Goal: Information Seeking & Learning: Understand process/instructions

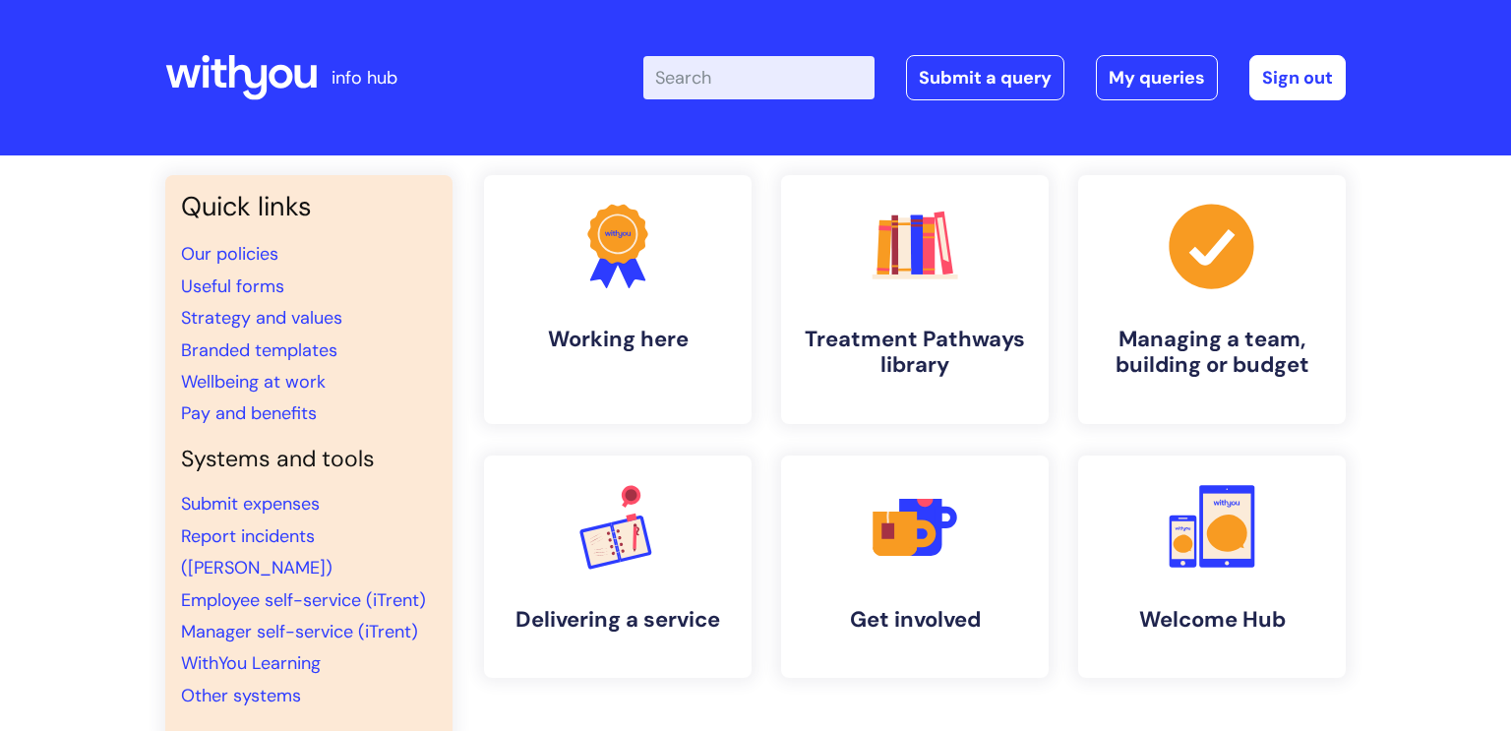
click at [770, 80] on input "Enter your search term here..." at bounding box center [758, 77] width 231 height 43
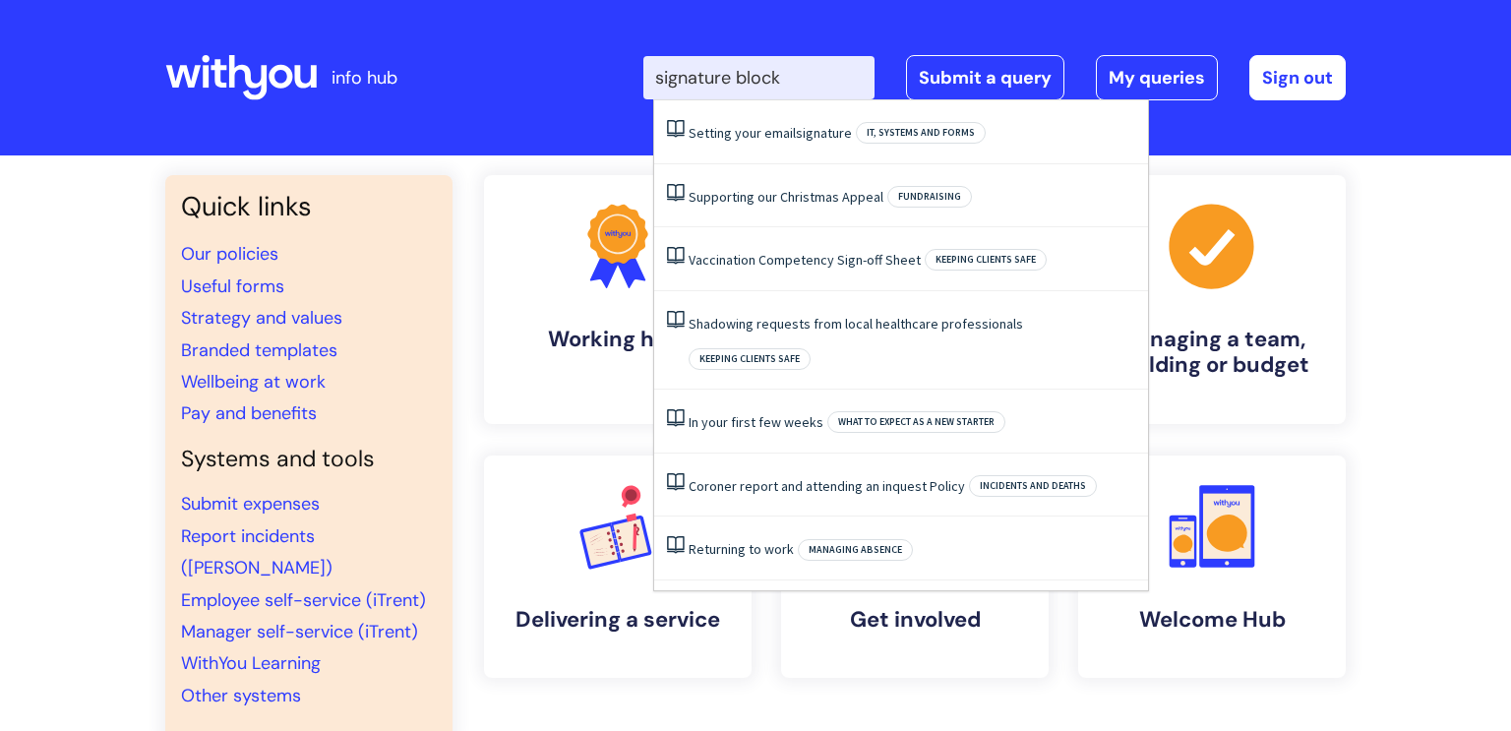
type input "signature block"
click button "Search" at bounding box center [0, 0] width 0 height 0
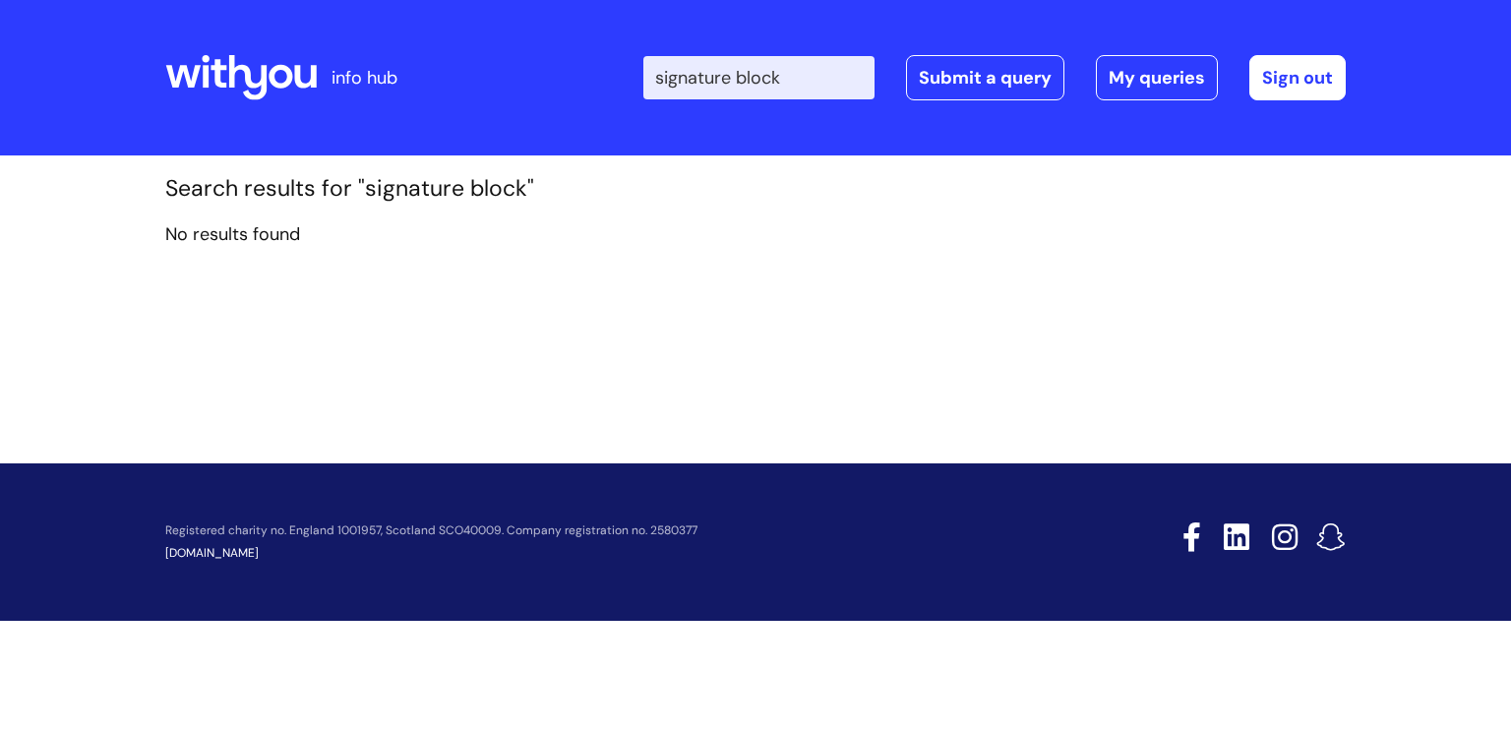
click at [843, 55] on div "Enter your search term here... signature block Search Submit a query My queries…" at bounding box center [994, 77] width 702 height 45
click at [829, 70] on input "signature block" at bounding box center [758, 77] width 231 height 43
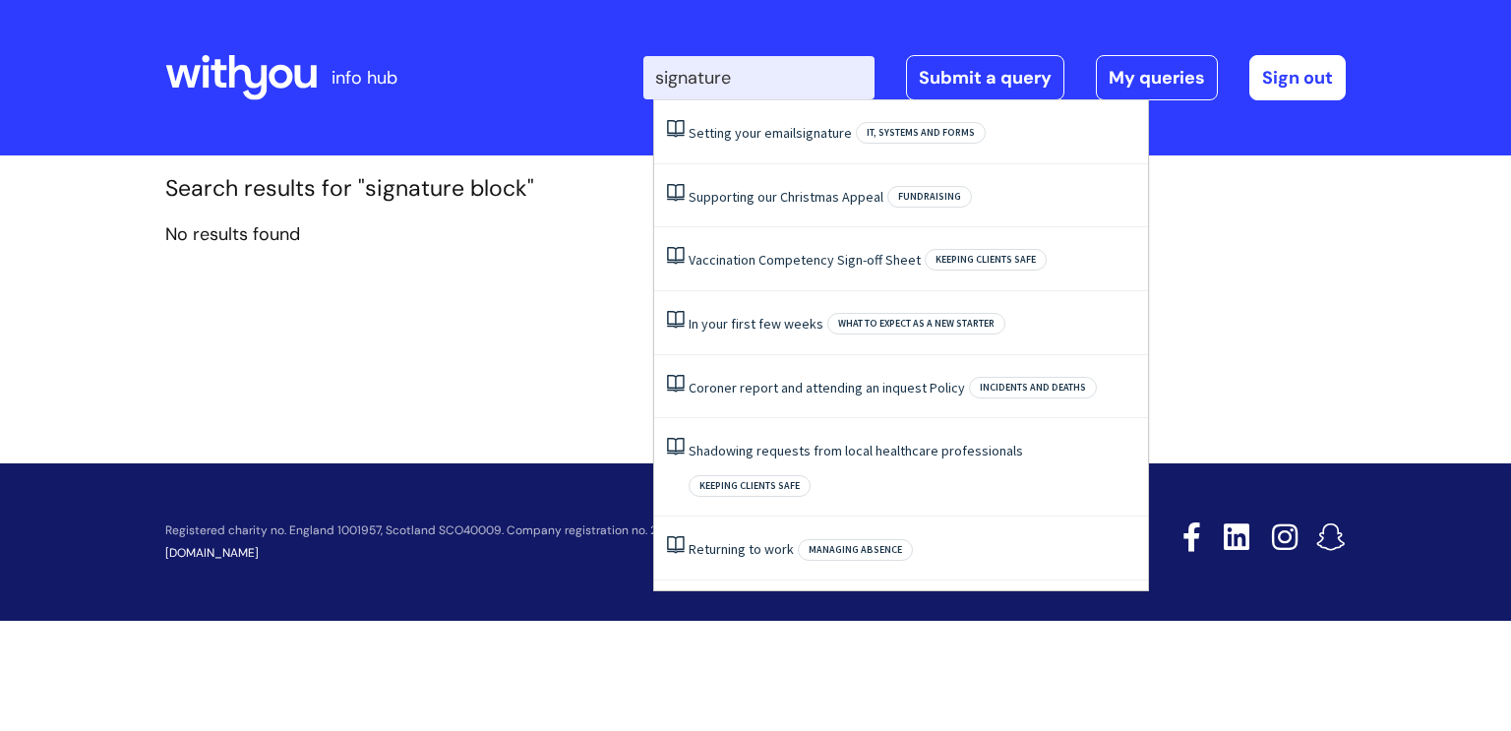
type input "signature"
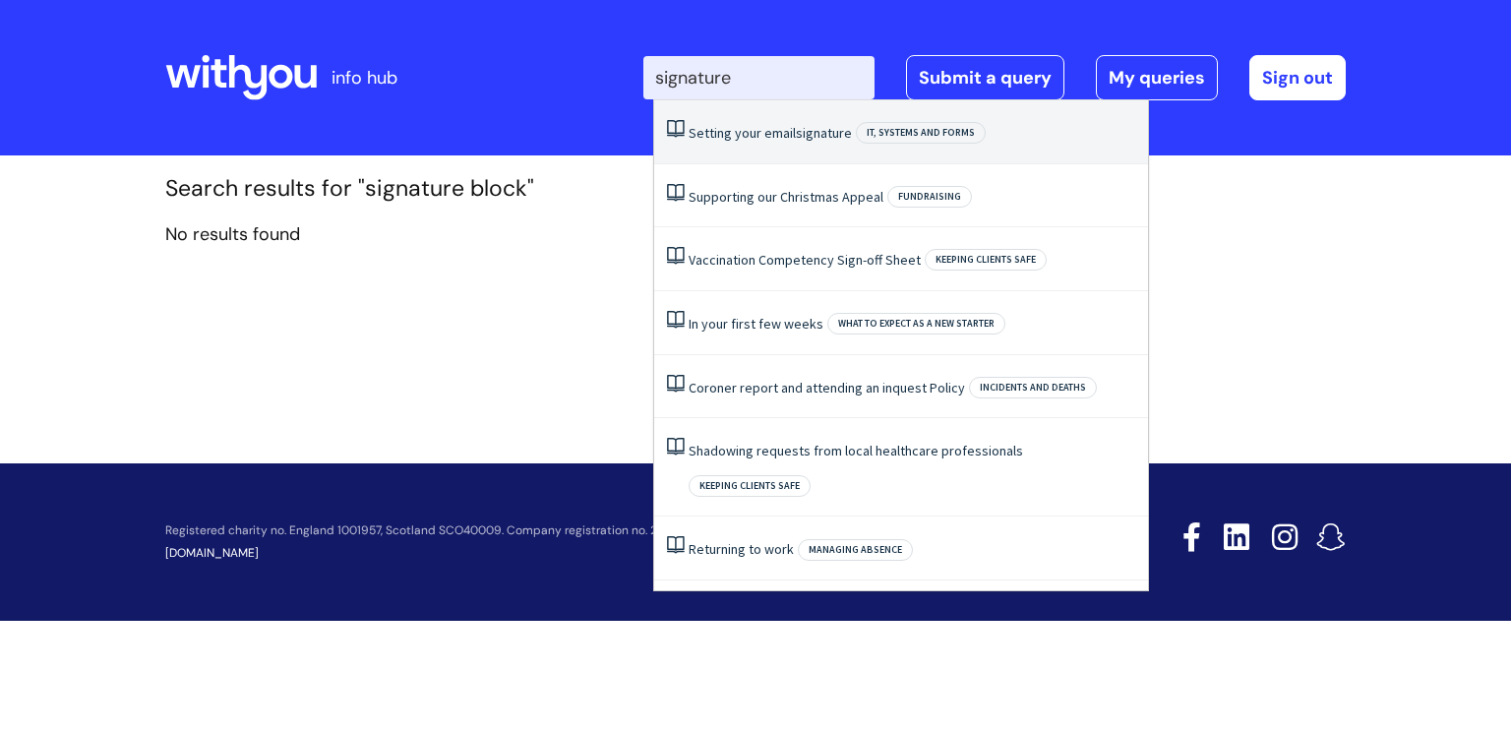
click at [839, 133] on span "signature" at bounding box center [824, 133] width 56 height 18
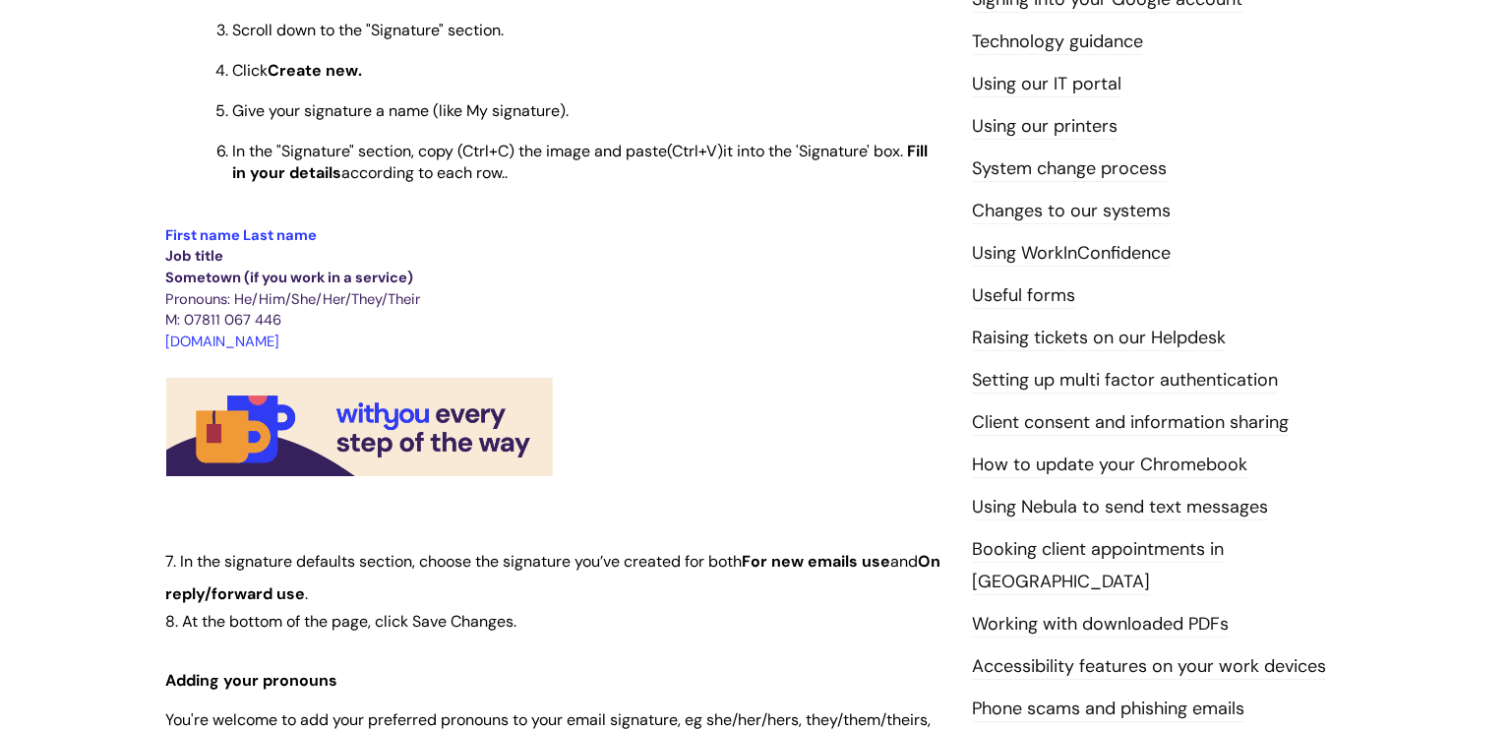
scroll to position [637, 0]
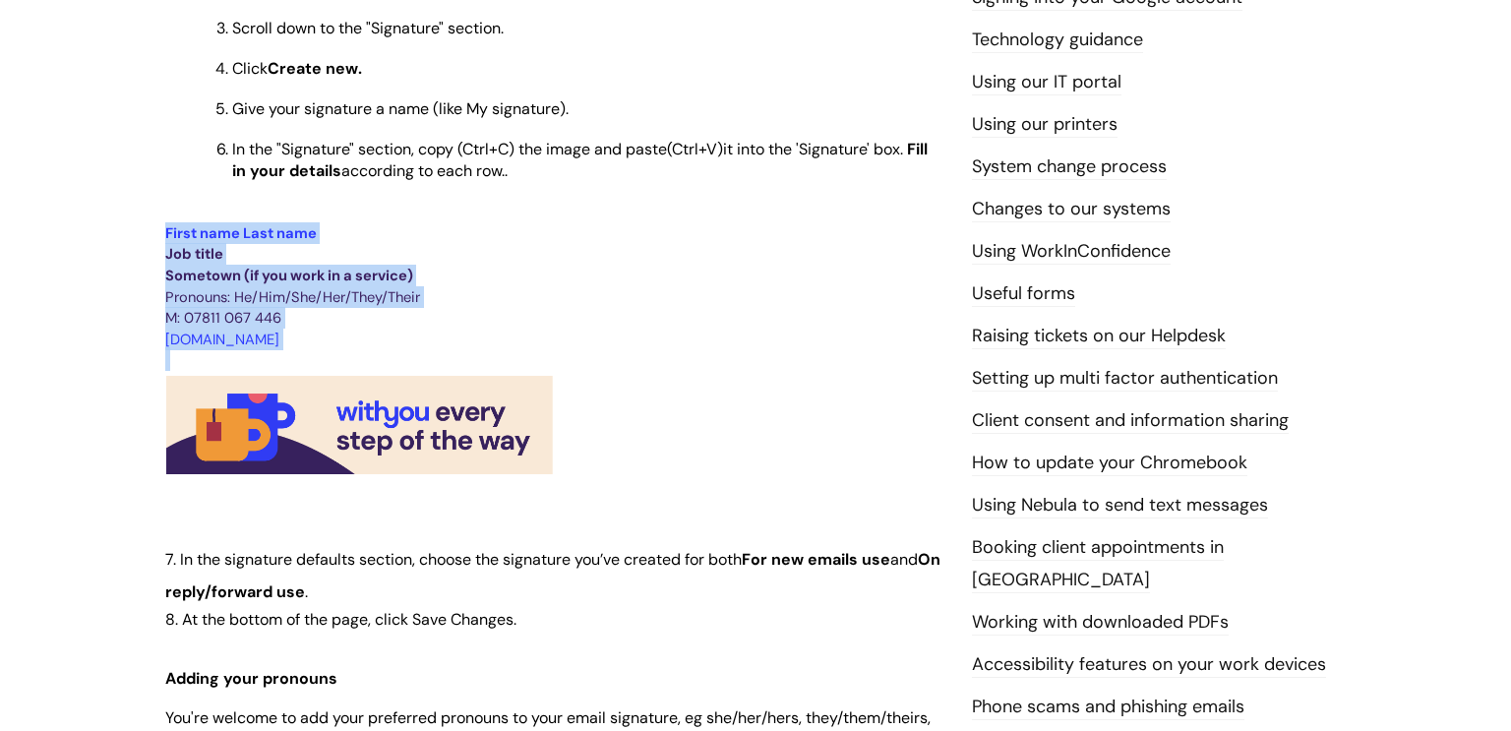
drag, startPoint x: 579, startPoint y: 456, endPoint x: 168, endPoint y: 233, distance: 466.6
click at [168, 233] on div "Use this to Find out how to set your email signature Adding an email signature …" at bounding box center [553, 487] width 777 height 1505
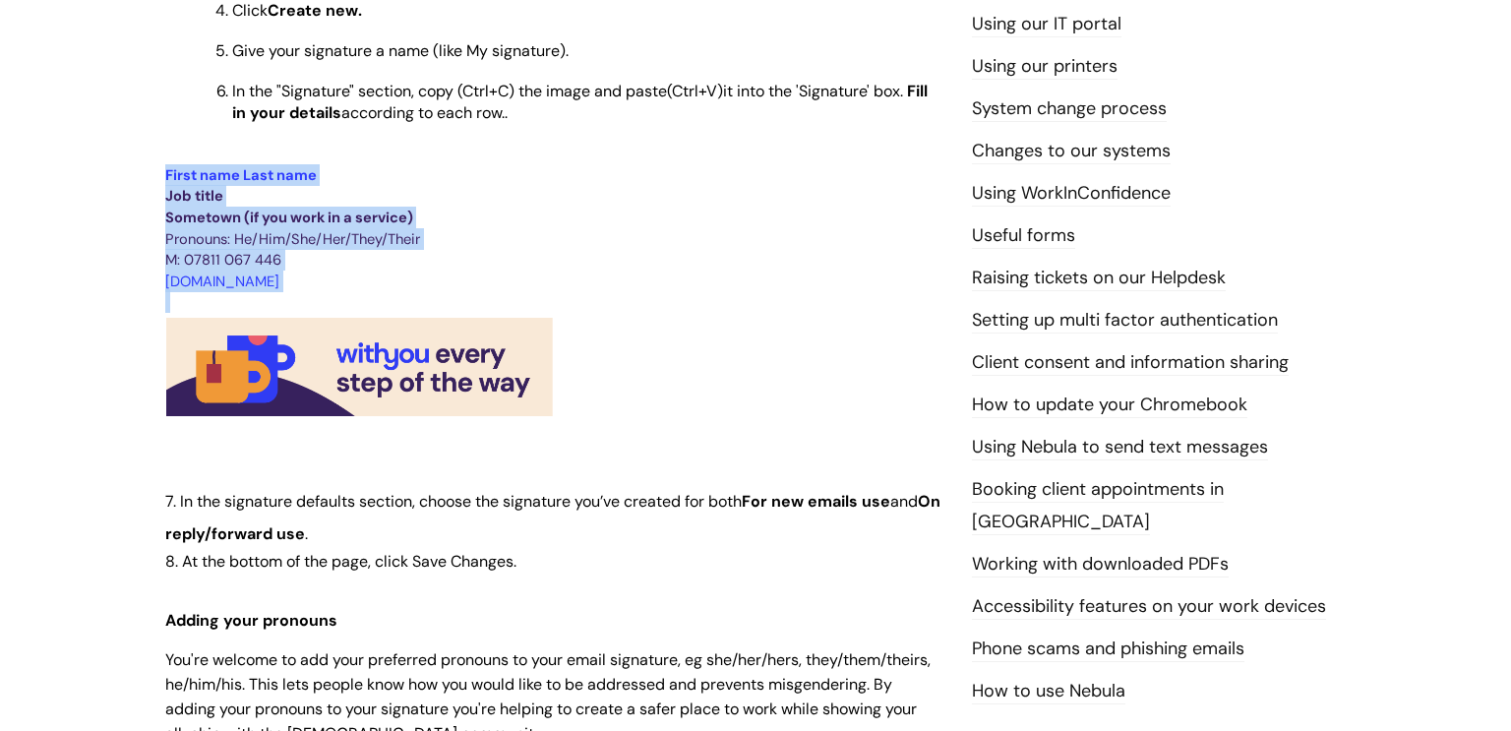
scroll to position [638, 0]
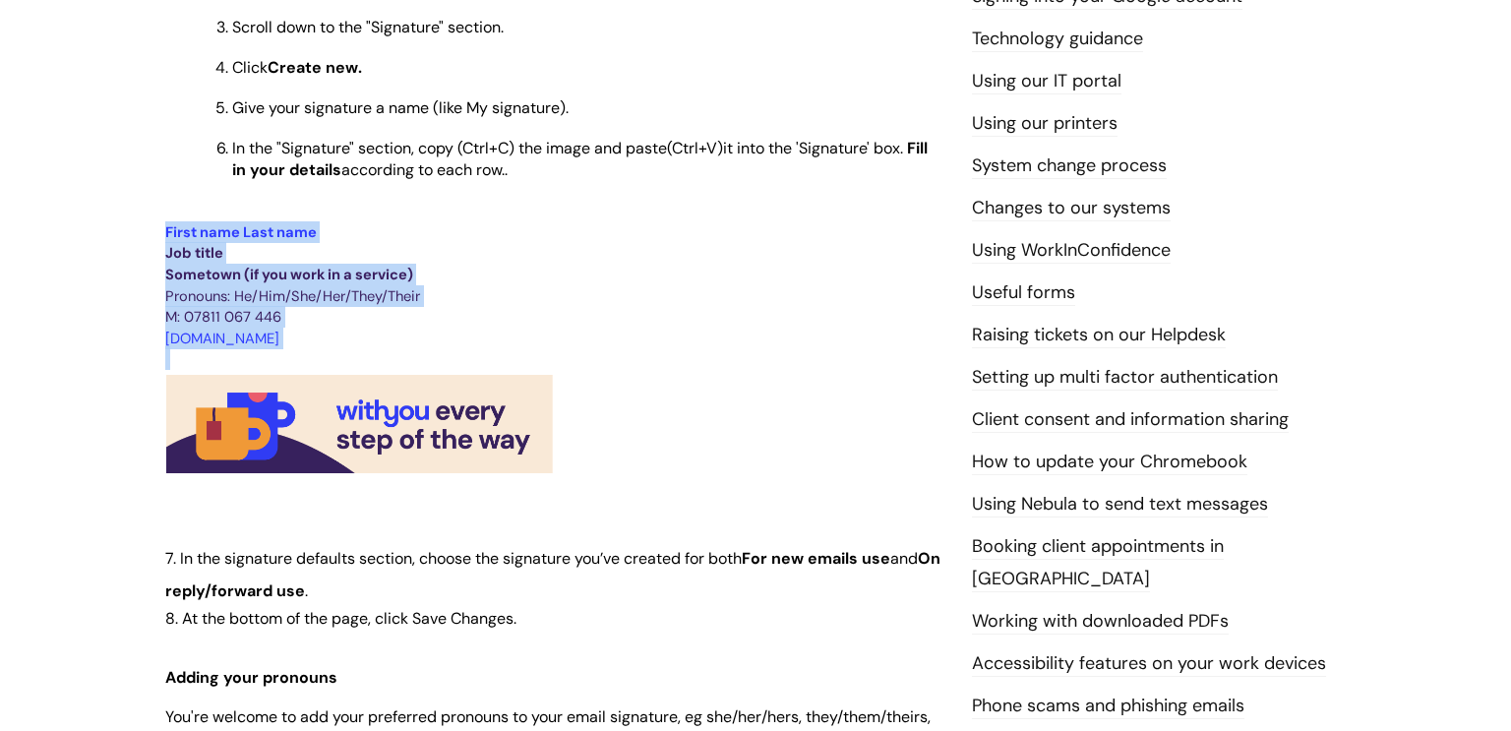
click at [569, 463] on p at bounding box center [553, 424] width 777 height 109
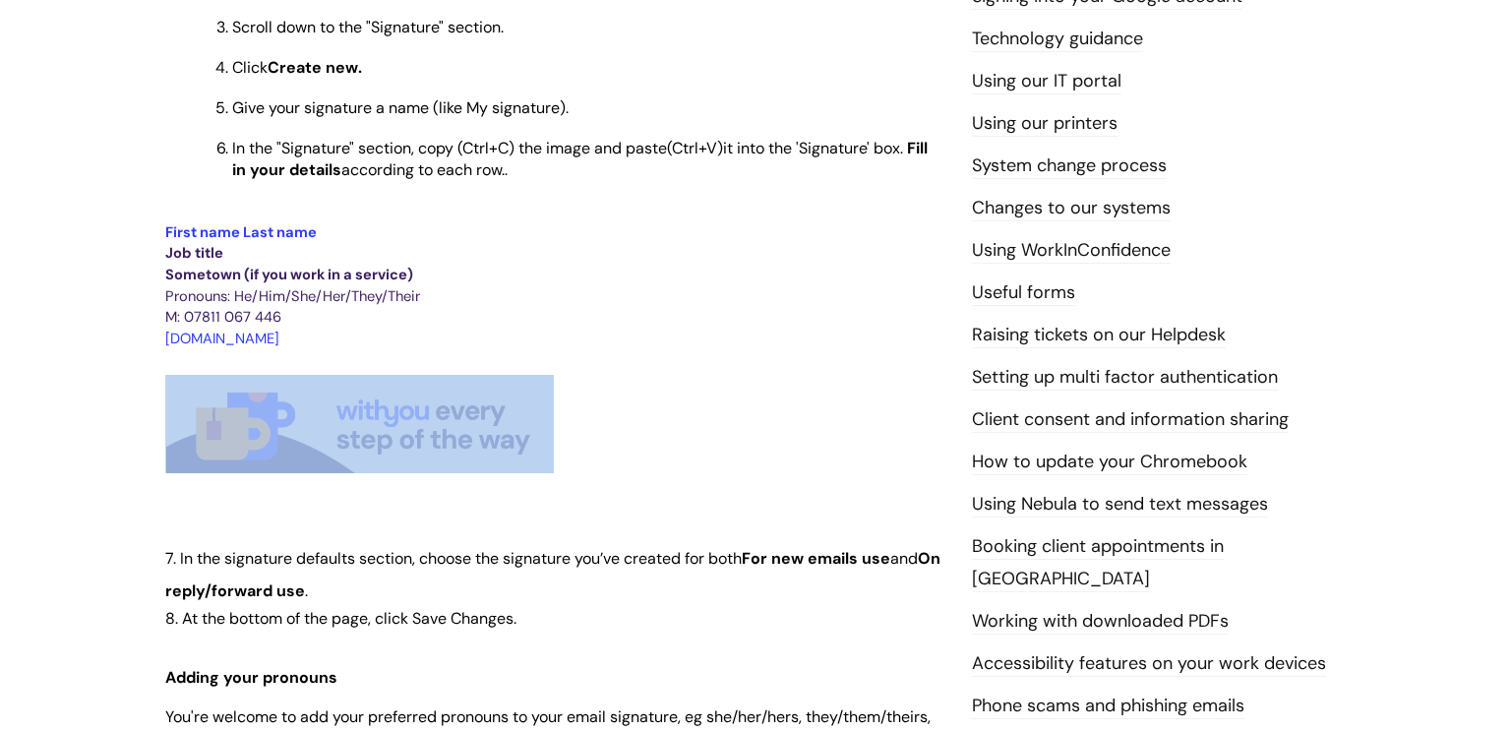
drag, startPoint x: 598, startPoint y: 451, endPoint x: 418, endPoint y: 399, distance: 187.2
click at [432, 404] on p at bounding box center [553, 424] width 777 height 109
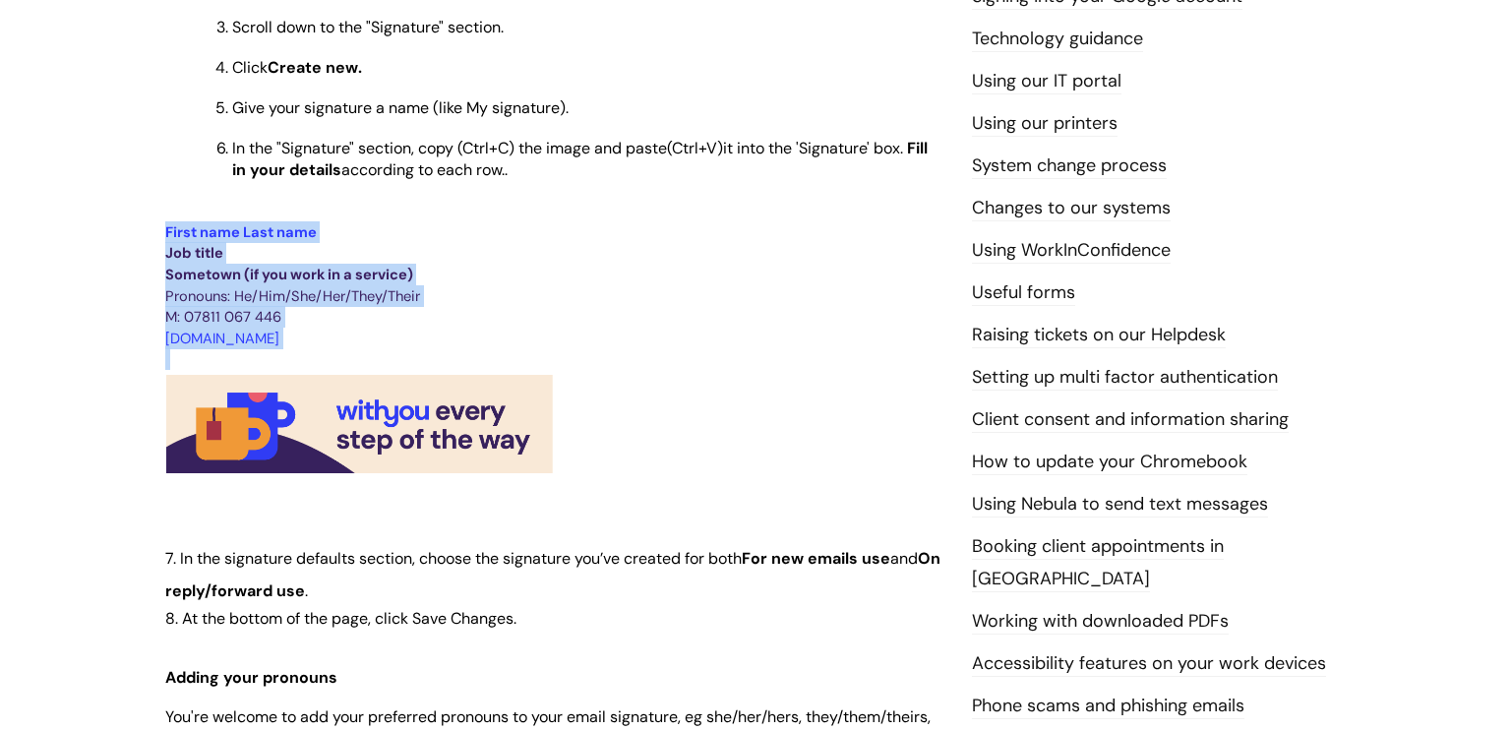
drag, startPoint x: 193, startPoint y: 256, endPoint x: 614, endPoint y: 471, distance: 473.0
click at [620, 478] on div "Setting your email signature Modified on: Wed, 8 Jan, 2025 at 10:31 AM Use this…" at bounding box center [554, 510] width 807 height 1804
copy div "First name Last name Job title Sometown (if you work in a service) Pronouns: He…"
click at [811, 426] on p at bounding box center [553, 424] width 777 height 109
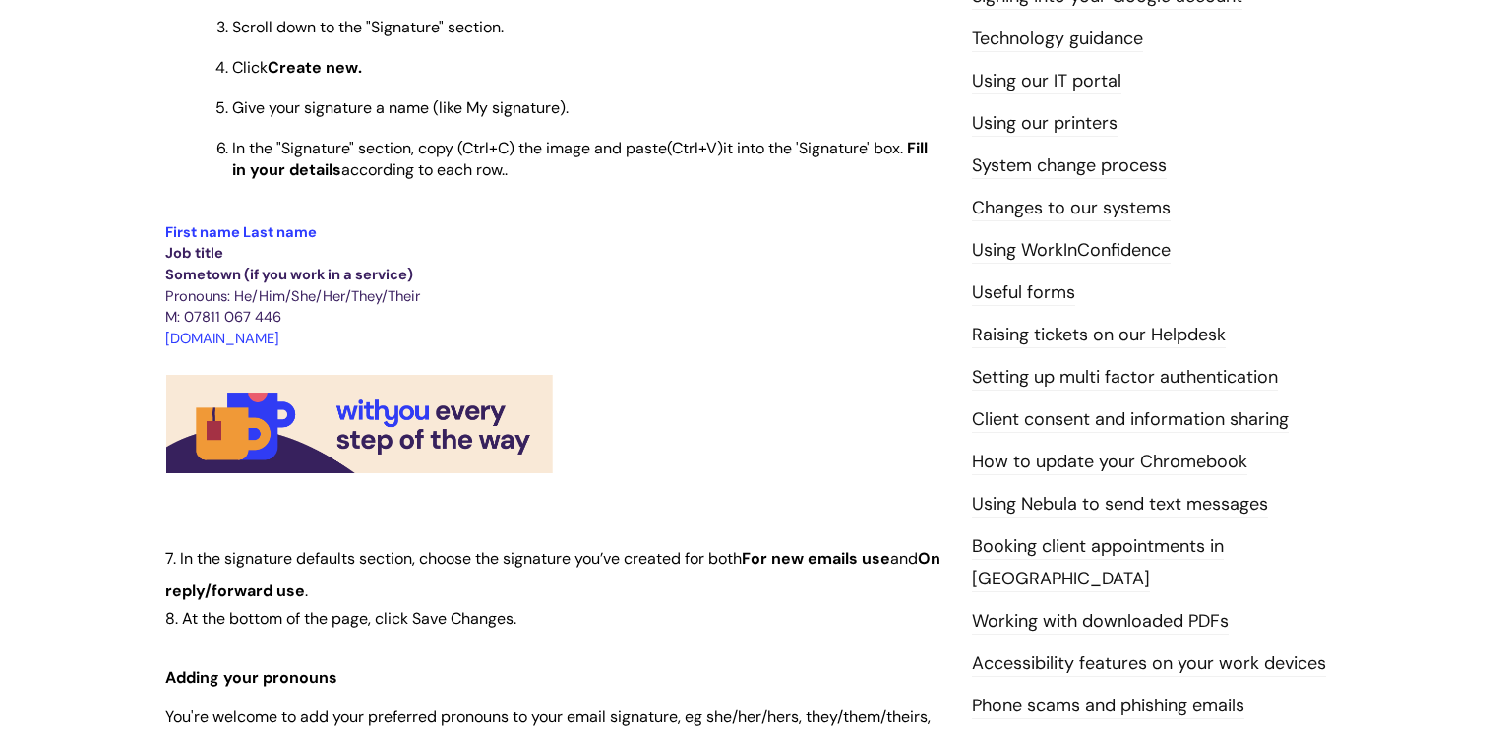
click at [623, 323] on p "M: 07811 067 446" at bounding box center [553, 317] width 777 height 22
click at [213, 277] on span "Sometown (if you work in a service)" at bounding box center [289, 275] width 248 height 20
drag, startPoint x: 213, startPoint y: 291, endPoint x: 249, endPoint y: 295, distance: 35.6
click at [249, 295] on span "Pronouns: He/Him/She/Her/They/Their" at bounding box center [292, 296] width 255 height 20
click at [205, 274] on span "Sometown (if you work in a service)" at bounding box center [289, 275] width 248 height 20
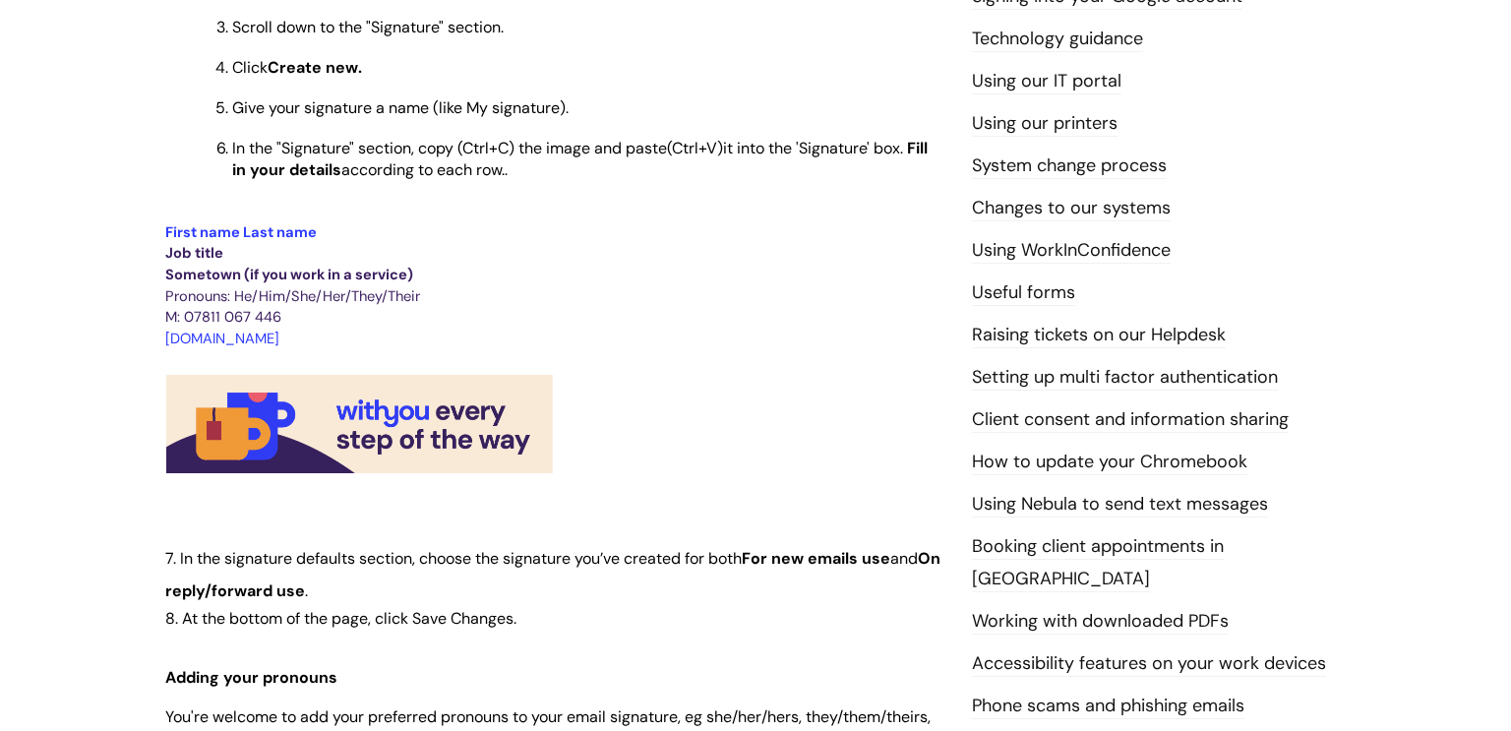
click at [215, 358] on p at bounding box center [553, 359] width 777 height 22
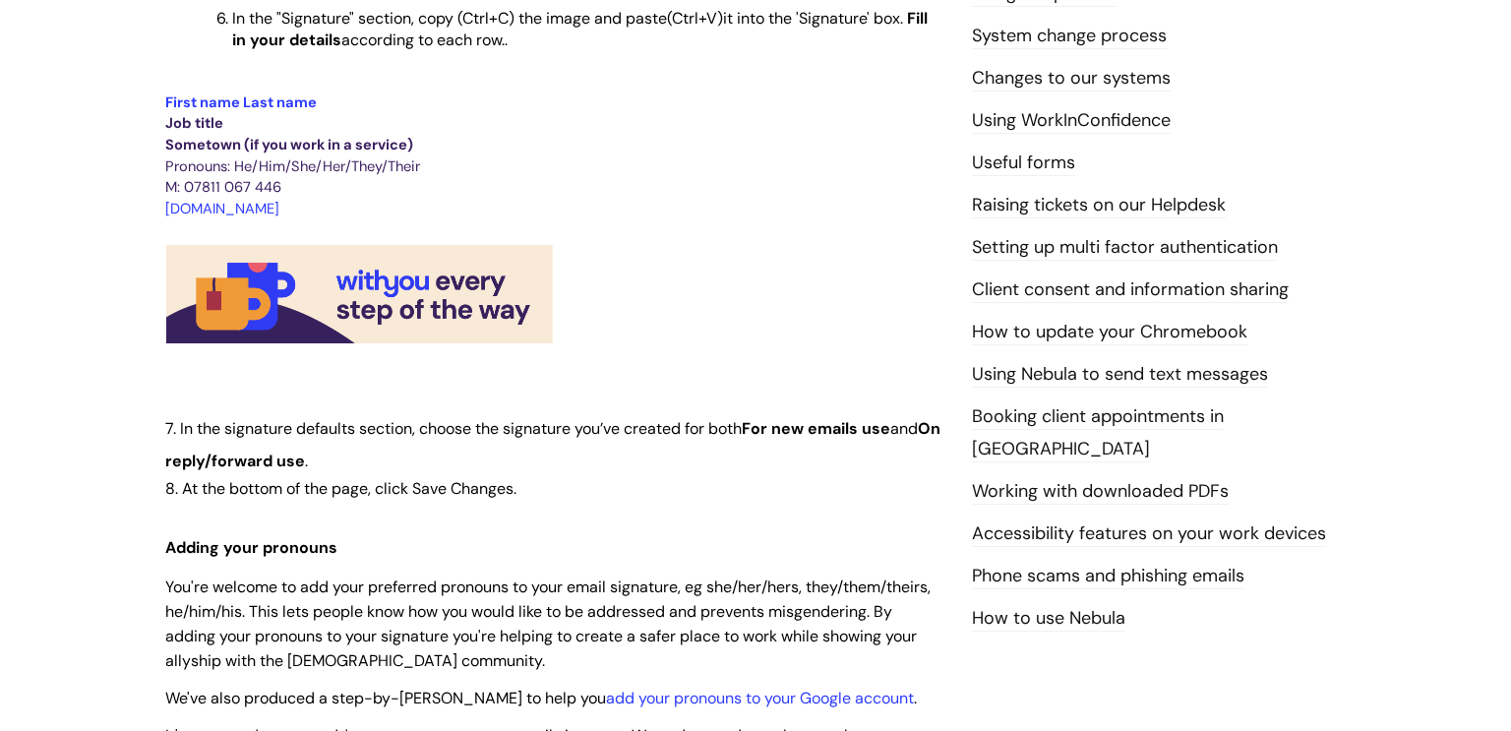
scroll to position [581, 0]
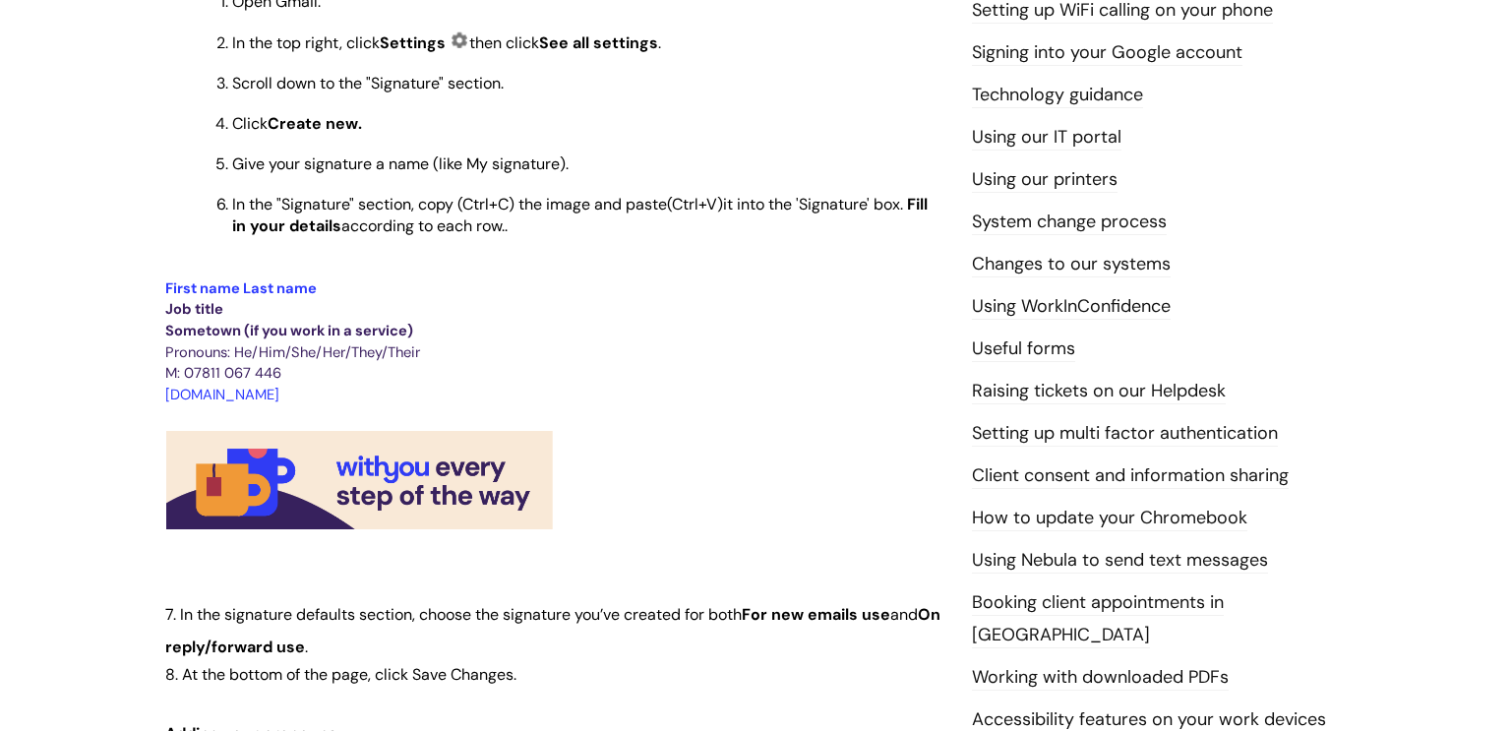
drag, startPoint x: 324, startPoint y: 399, endPoint x: 148, endPoint y: 293, distance: 205.7
click at [148, 293] on div "Info Hub Categories Working here IT, systems and forms Setting your email signa…" at bounding box center [755, 531] width 1511 height 1915
copy div "First name Last name Job title Sometown (if you work in a service) Pronouns: He…"
